Goal: Information Seeking & Learning: Learn about a topic

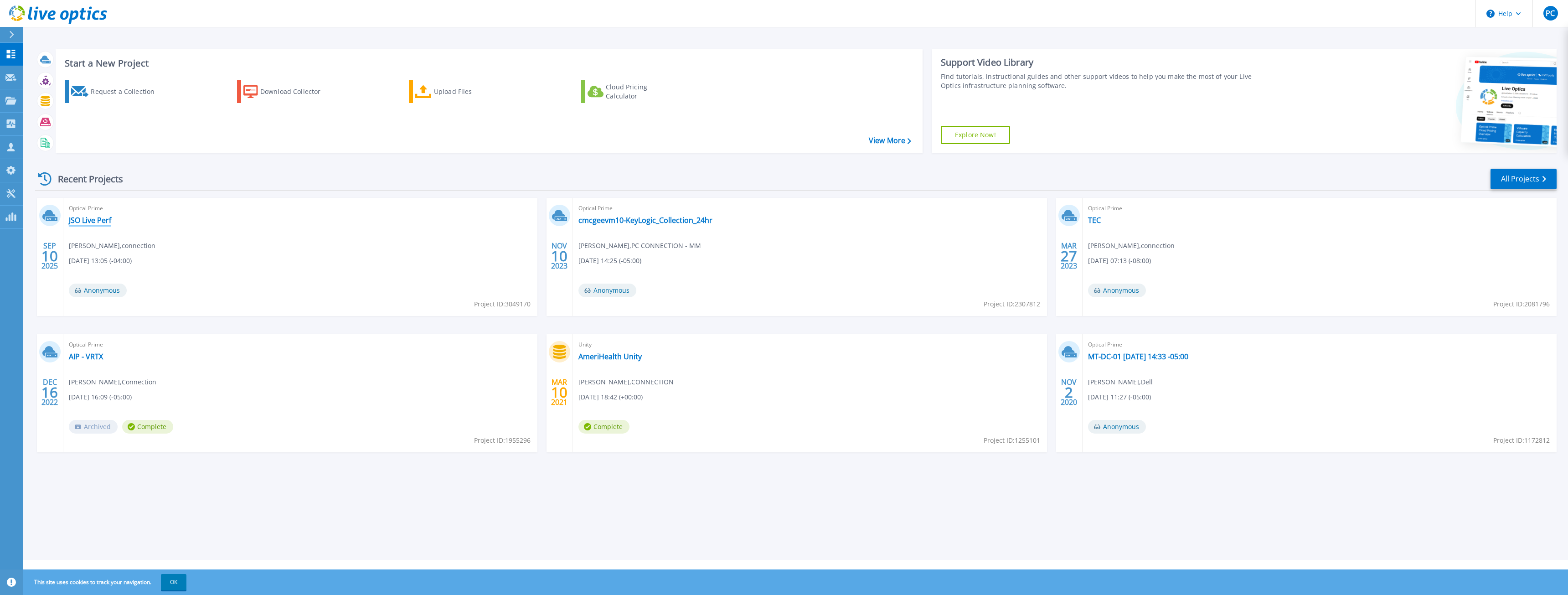
click at [104, 223] on link "JSO Live Perf" at bounding box center [90, 220] width 42 height 9
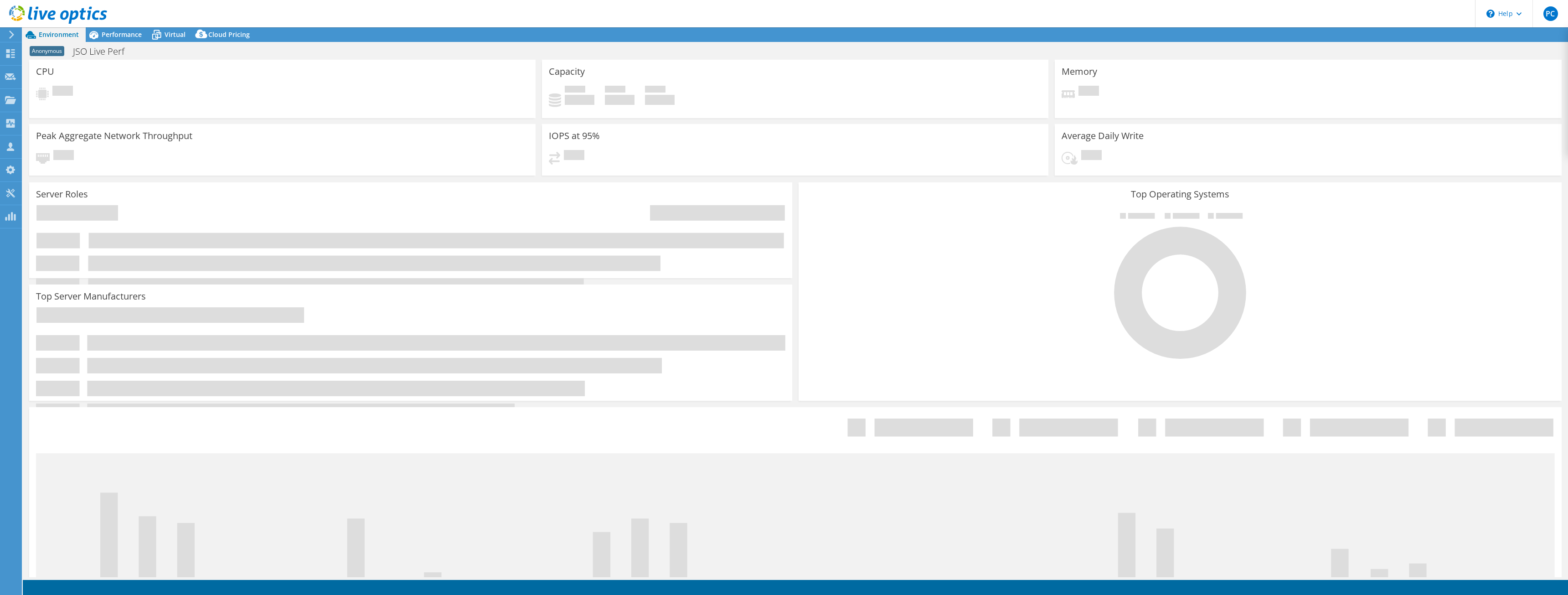
select select "USD"
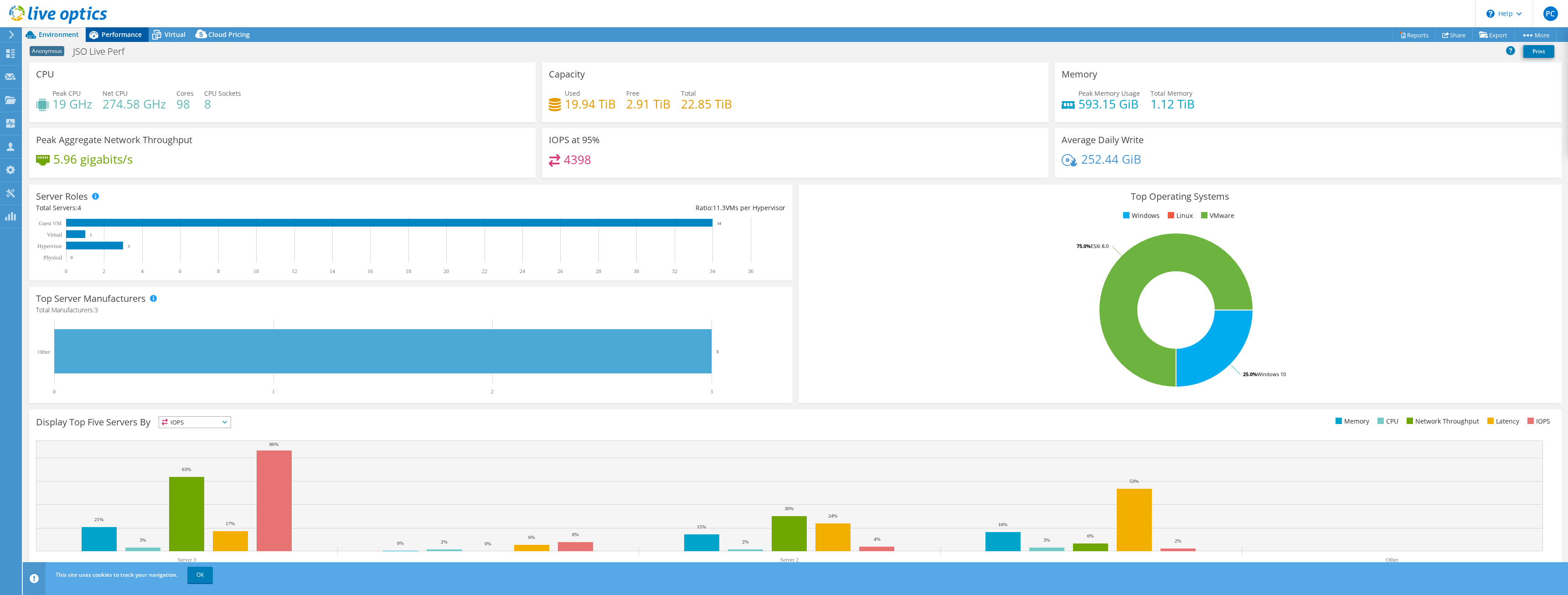
click at [110, 37] on span "Performance" at bounding box center [121, 34] width 40 height 9
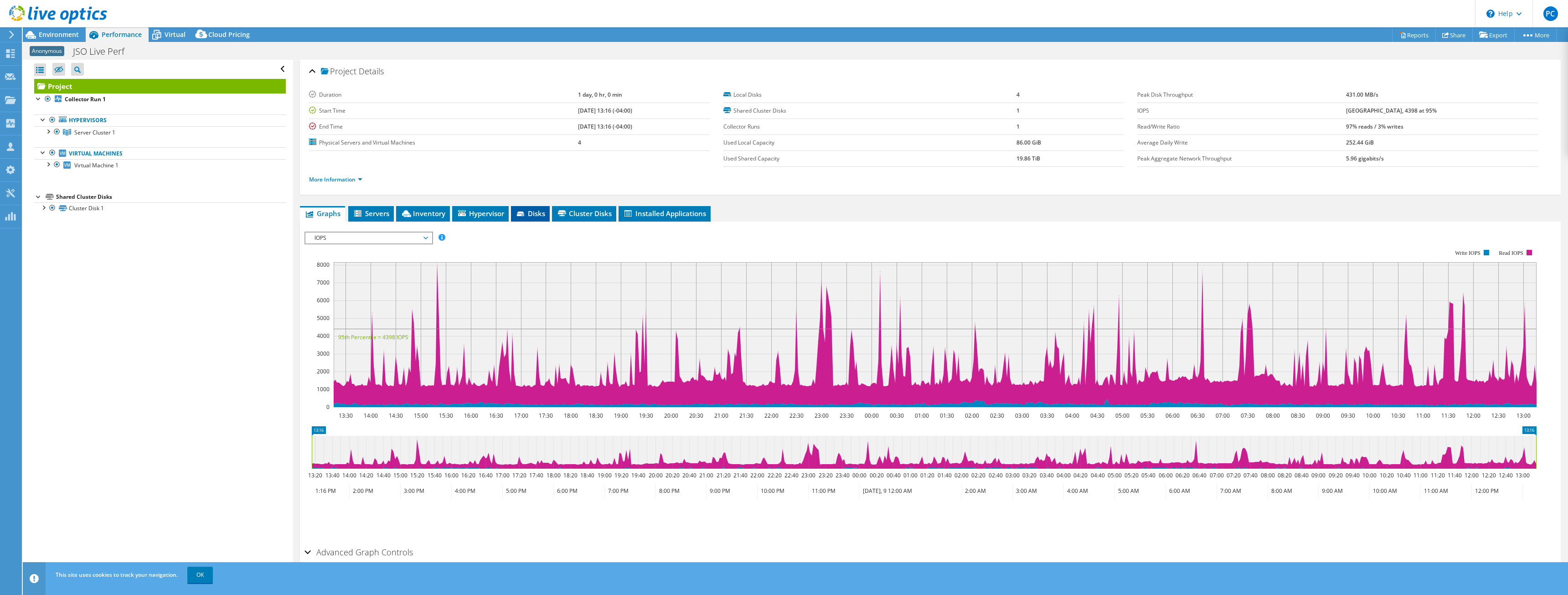
click at [532, 211] on span "Disks" at bounding box center [530, 213] width 30 height 9
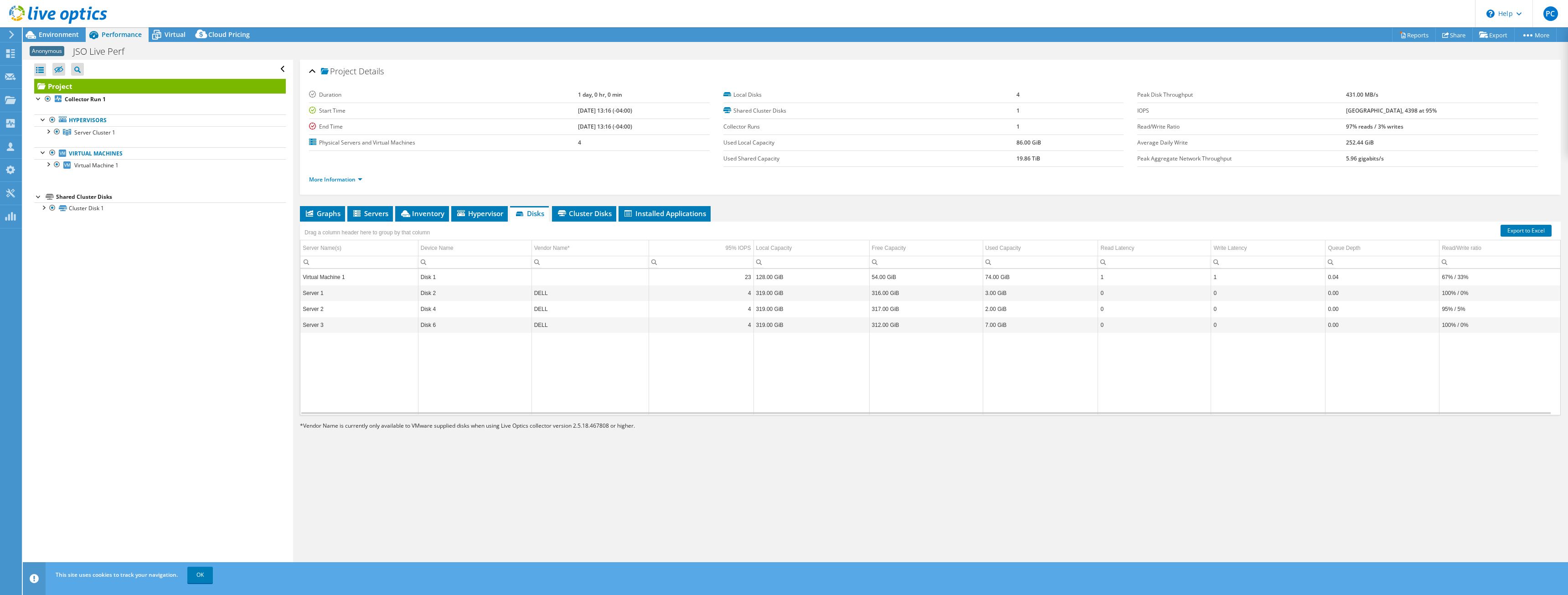
drag, startPoint x: 1364, startPoint y: 122, endPoint x: 1430, endPoint y: 123, distance: 66.0
click at [1430, 123] on tr "Read/Write Ratio 97% reads / 3% writes" at bounding box center [1337, 126] width 400 height 16
copy tr "97% reads / 3% writes"
drag, startPoint x: 1445, startPoint y: 106, endPoint x: 1357, endPoint y: 108, distance: 88.0
click at [1357, 108] on tr "IOPS 8145 at [GEOGRAPHIC_DATA], 4398 at 95%" at bounding box center [1337, 110] width 400 height 16
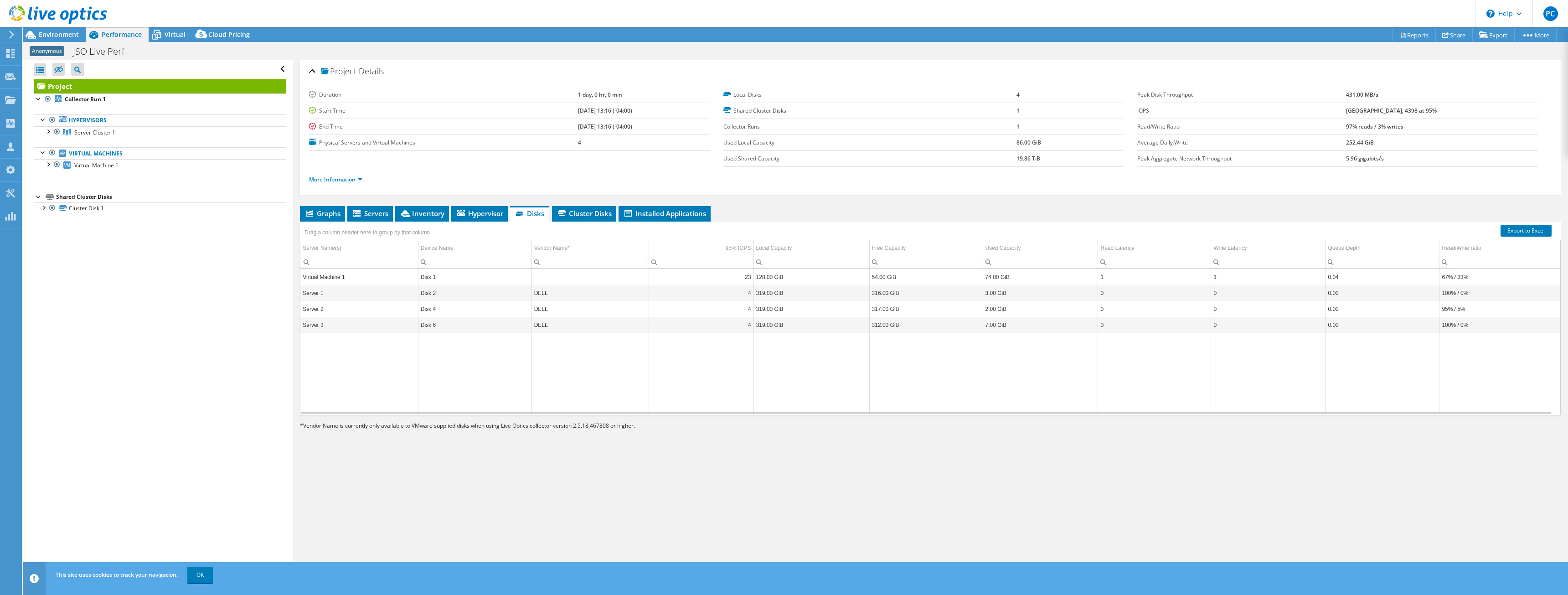
copy tr "[GEOGRAPHIC_DATA], 4398 at 95%"
click at [100, 166] on span "Virtual Machine 1" at bounding box center [96, 165] width 44 height 8
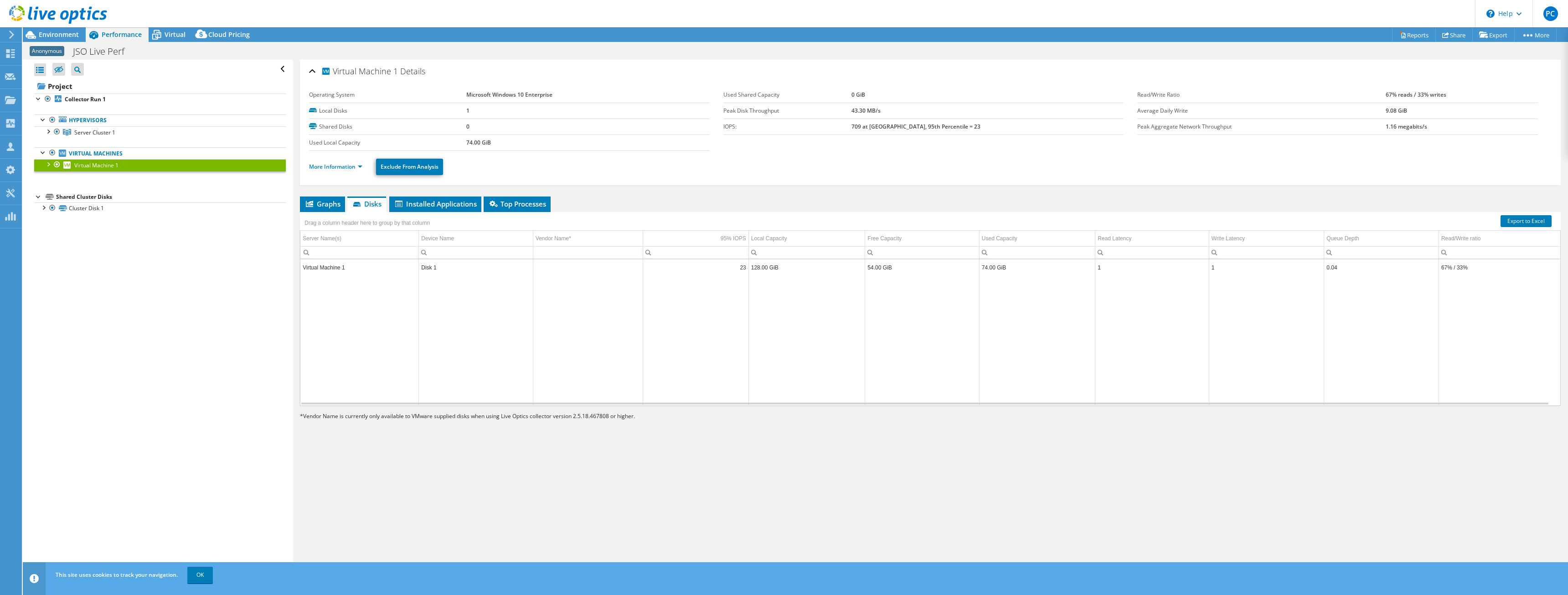
click at [47, 164] on div at bounding box center [47, 163] width 9 height 9
click at [99, 98] on b "Collector Run 1" at bounding box center [85, 99] width 41 height 8
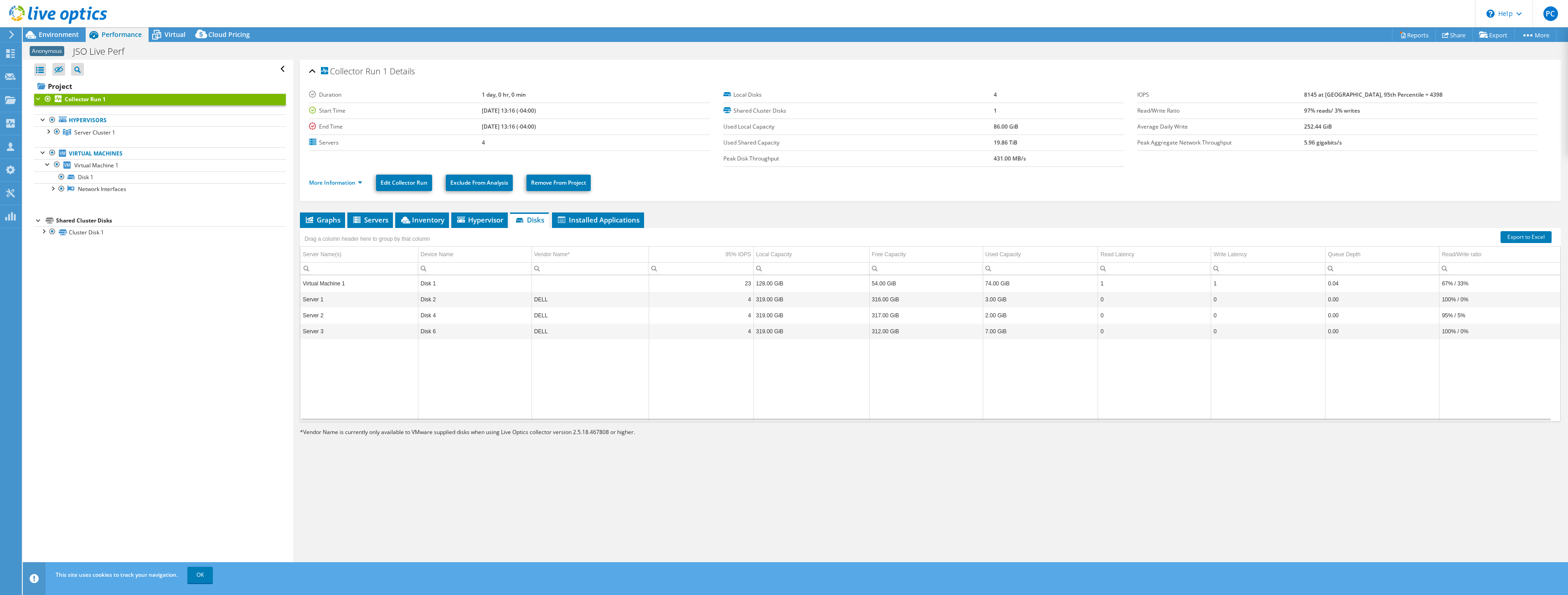
click at [1346, 110] on b "97% reads/ 3% writes" at bounding box center [1332, 111] width 56 height 8
click at [42, 232] on div at bounding box center [42, 230] width 9 height 9
click at [95, 231] on link "Cluster Disk 1" at bounding box center [159, 232] width 252 height 12
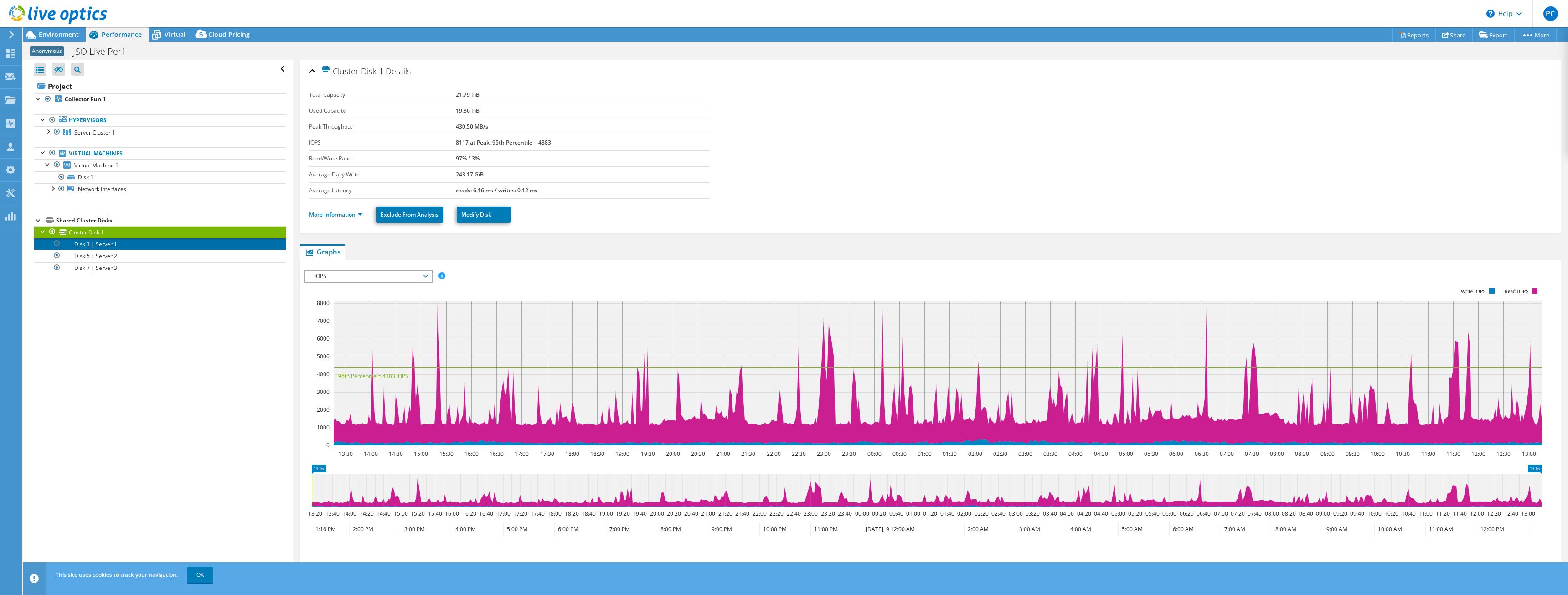
click at [99, 246] on link "Disk 3 | Server 1" at bounding box center [159, 244] width 252 height 12
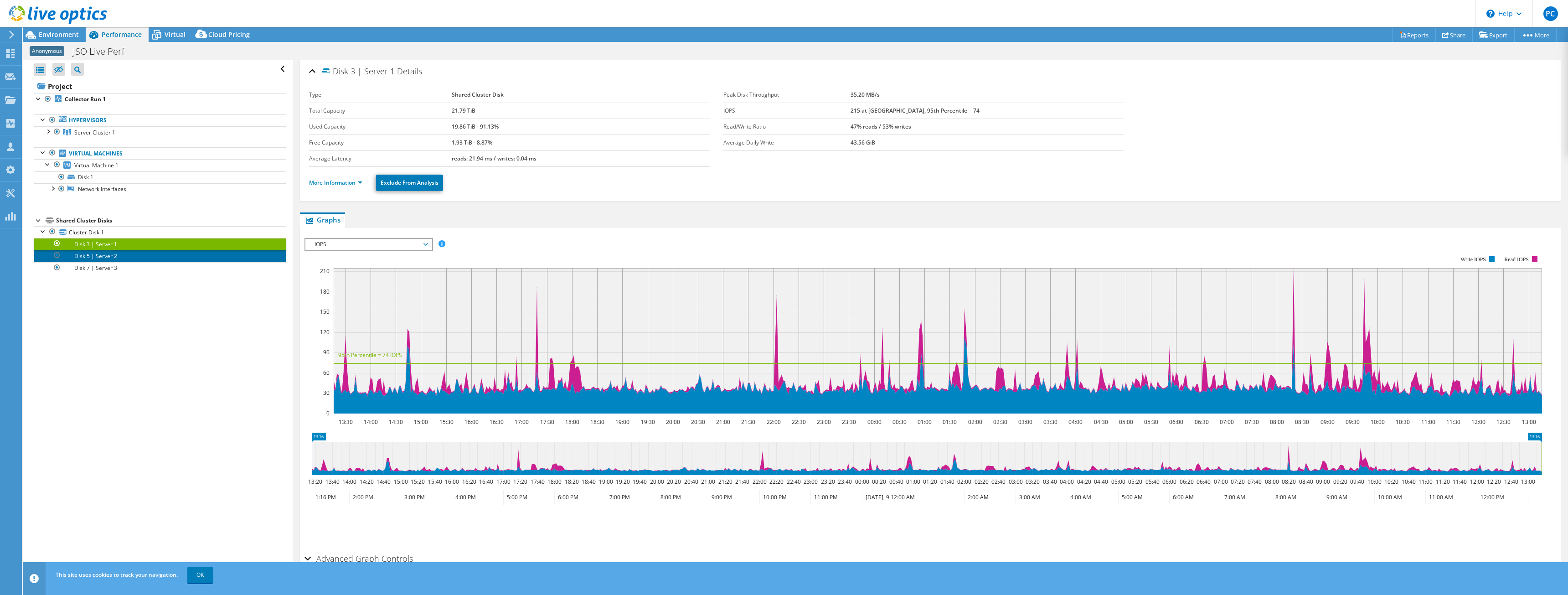
click at [97, 258] on link "Disk 5 | Server 2" at bounding box center [159, 256] width 252 height 12
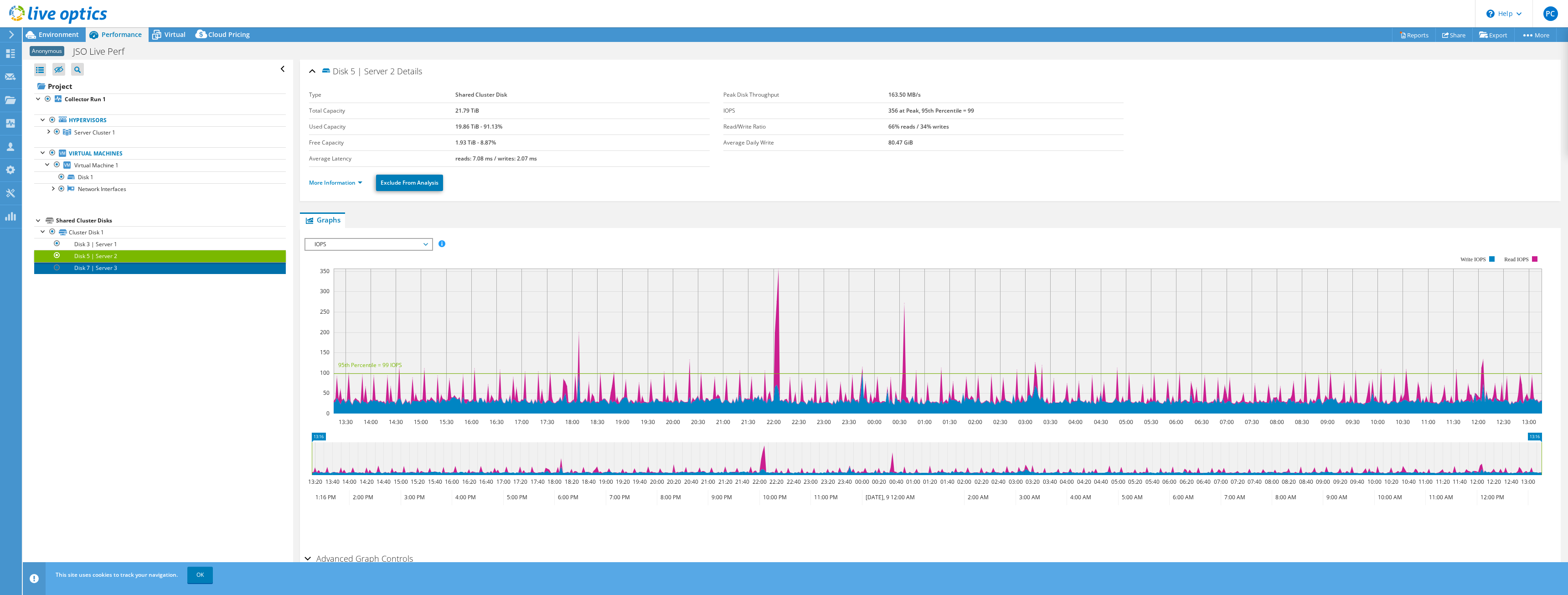
click at [96, 267] on link "Disk 7 | Server 3" at bounding box center [159, 268] width 252 height 12
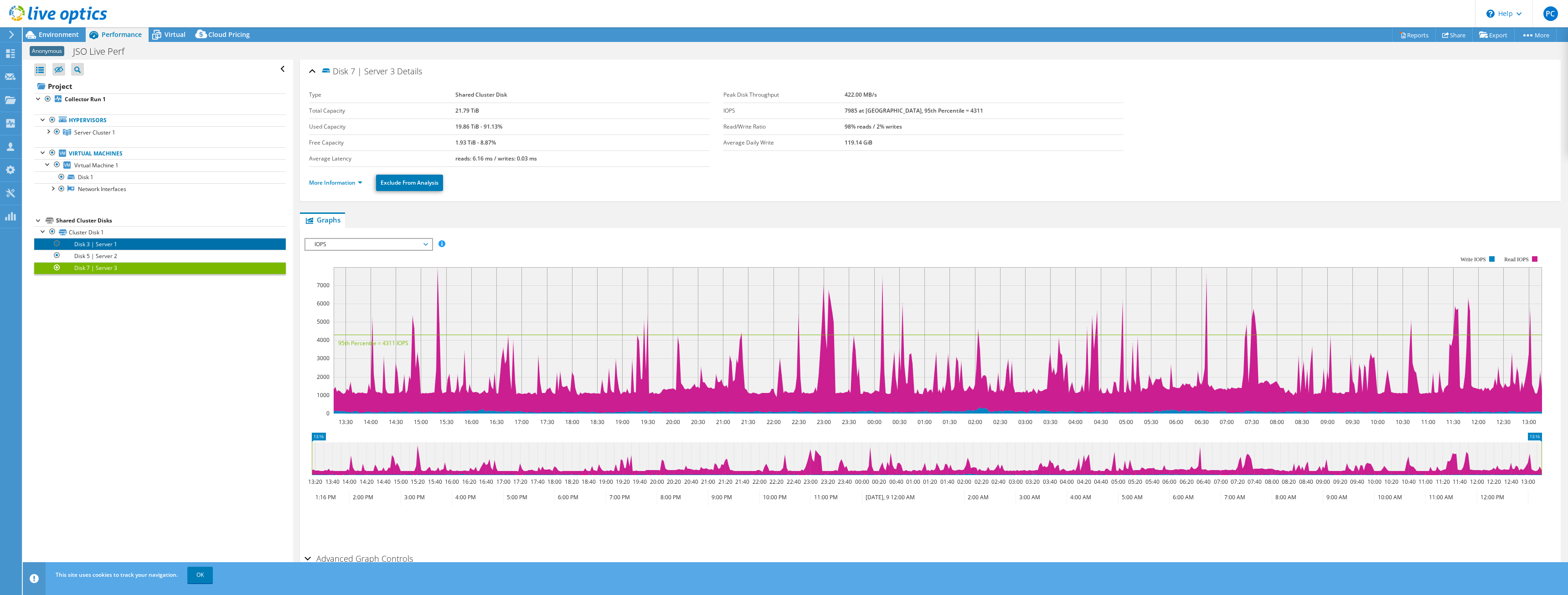
click at [101, 246] on link "Disk 3 | Server 1" at bounding box center [159, 244] width 252 height 12
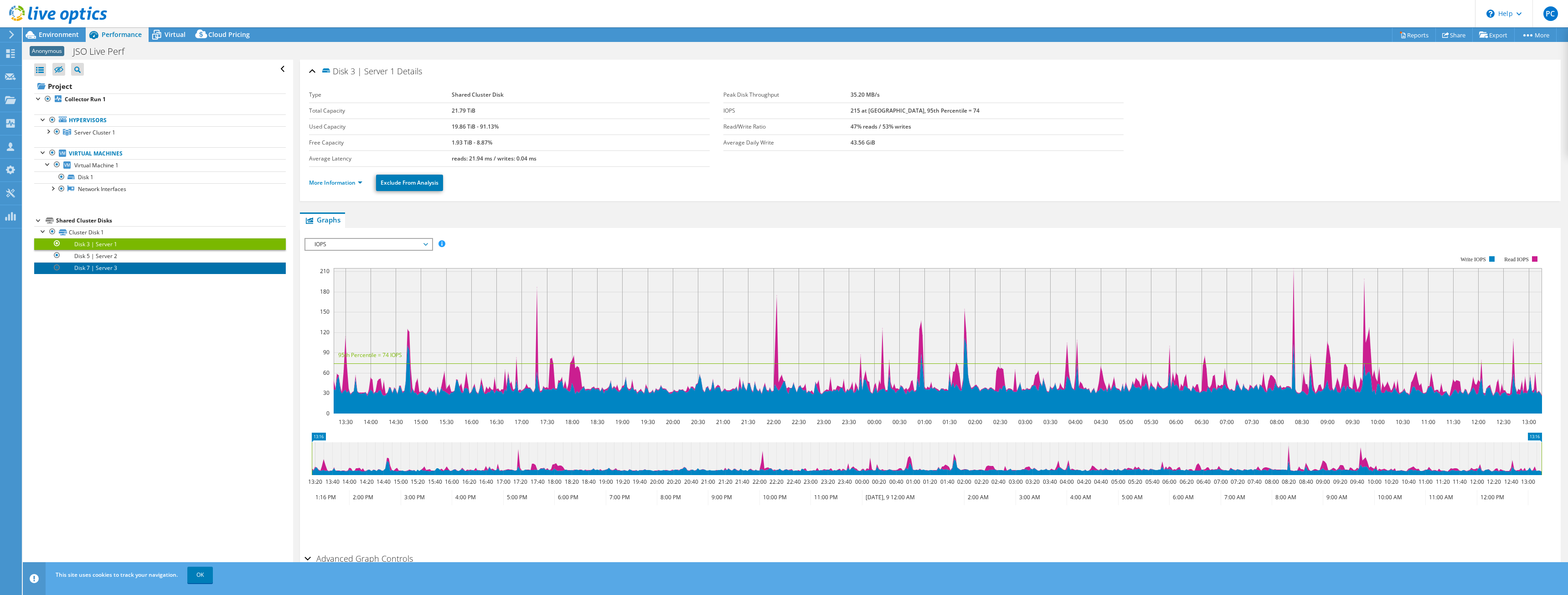
click at [97, 267] on link "Disk 7 | Server 3" at bounding box center [159, 268] width 252 height 12
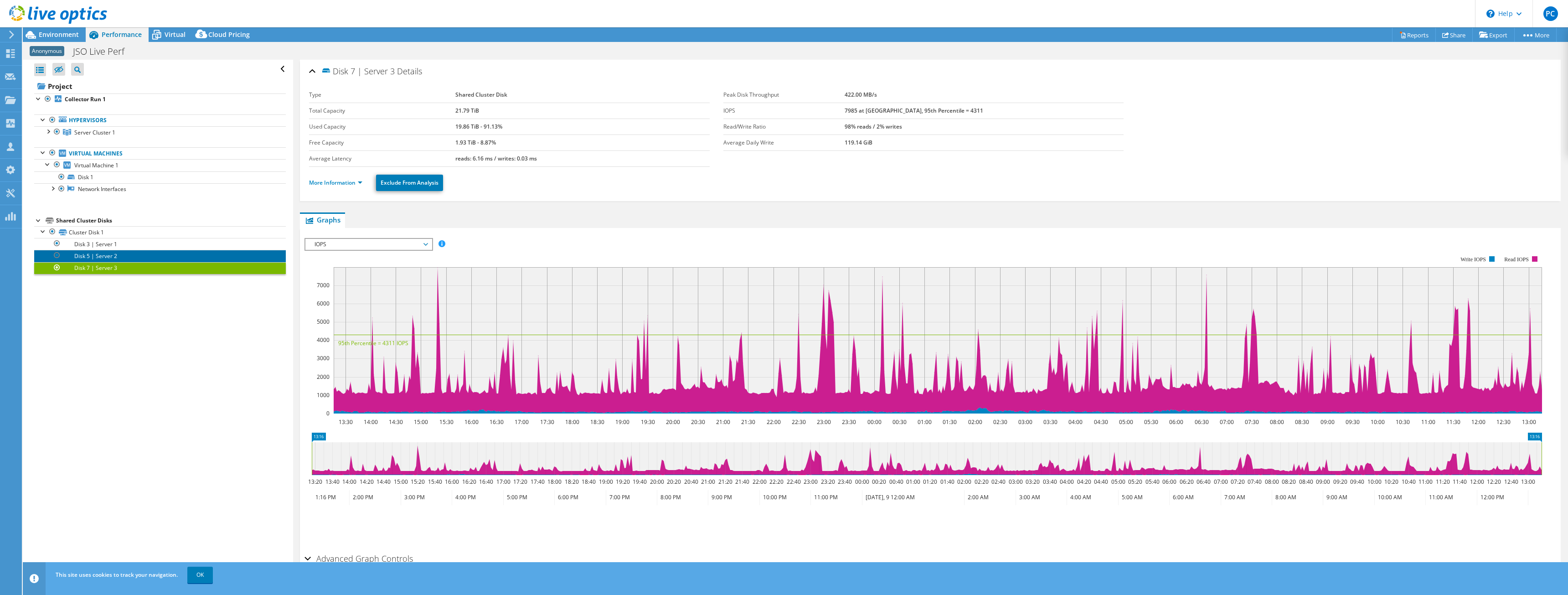
click at [100, 257] on link "Disk 5 | Server 2" at bounding box center [159, 256] width 252 height 12
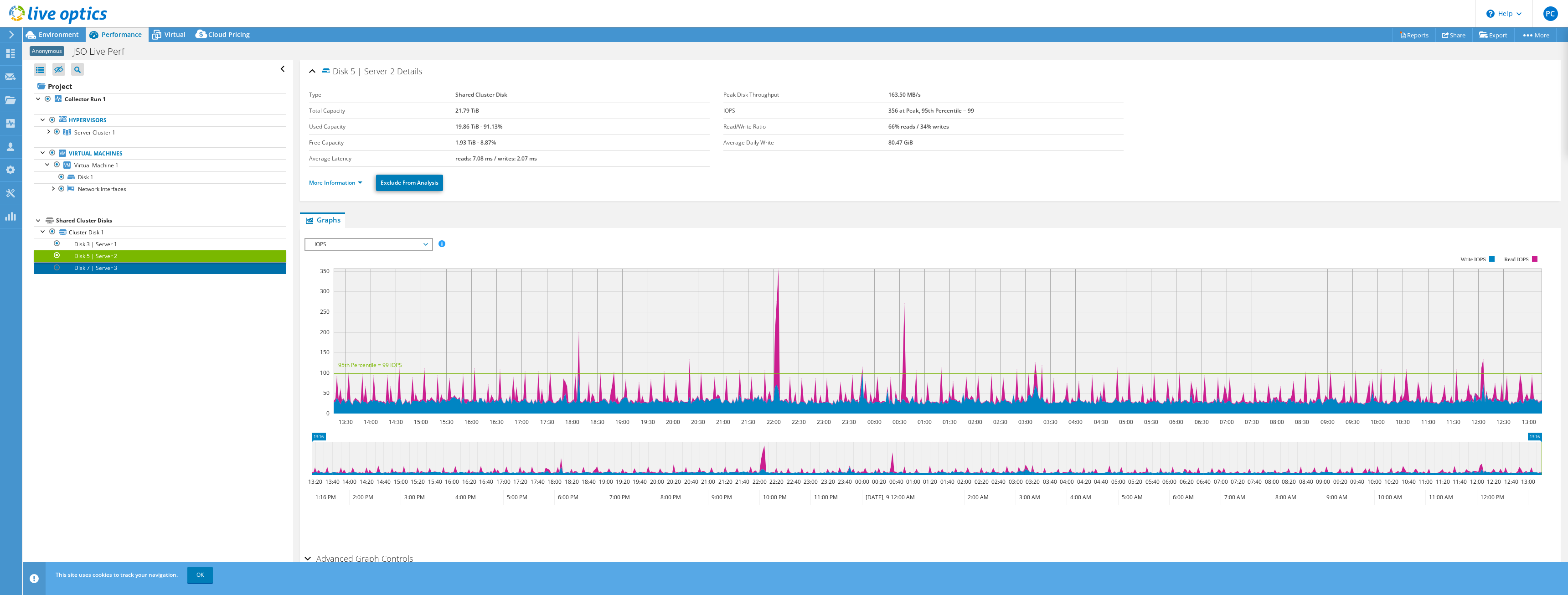
click at [98, 270] on link "Disk 7 | Server 3" at bounding box center [159, 268] width 252 height 12
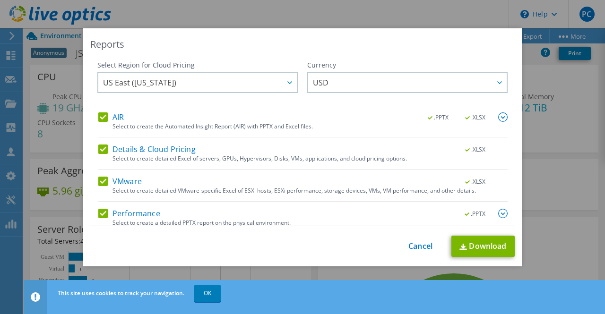
select select "USD"
